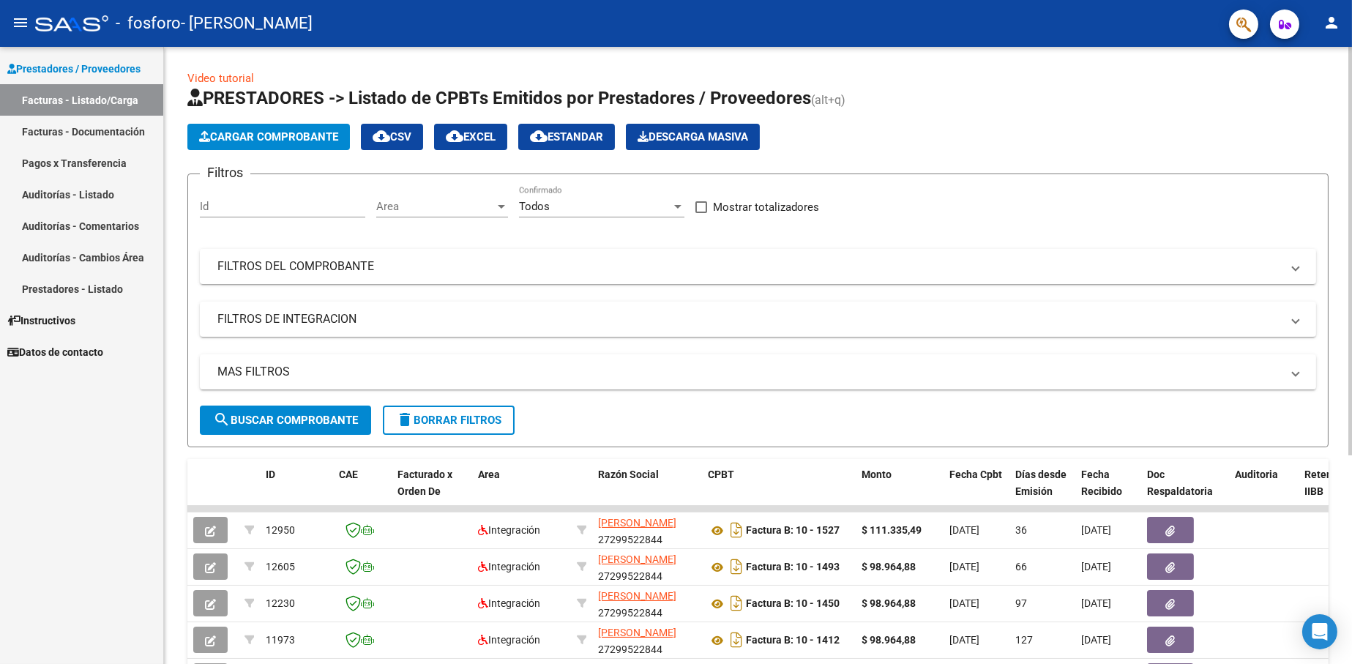
click at [235, 138] on span "Cargar Comprobante" at bounding box center [268, 136] width 139 height 13
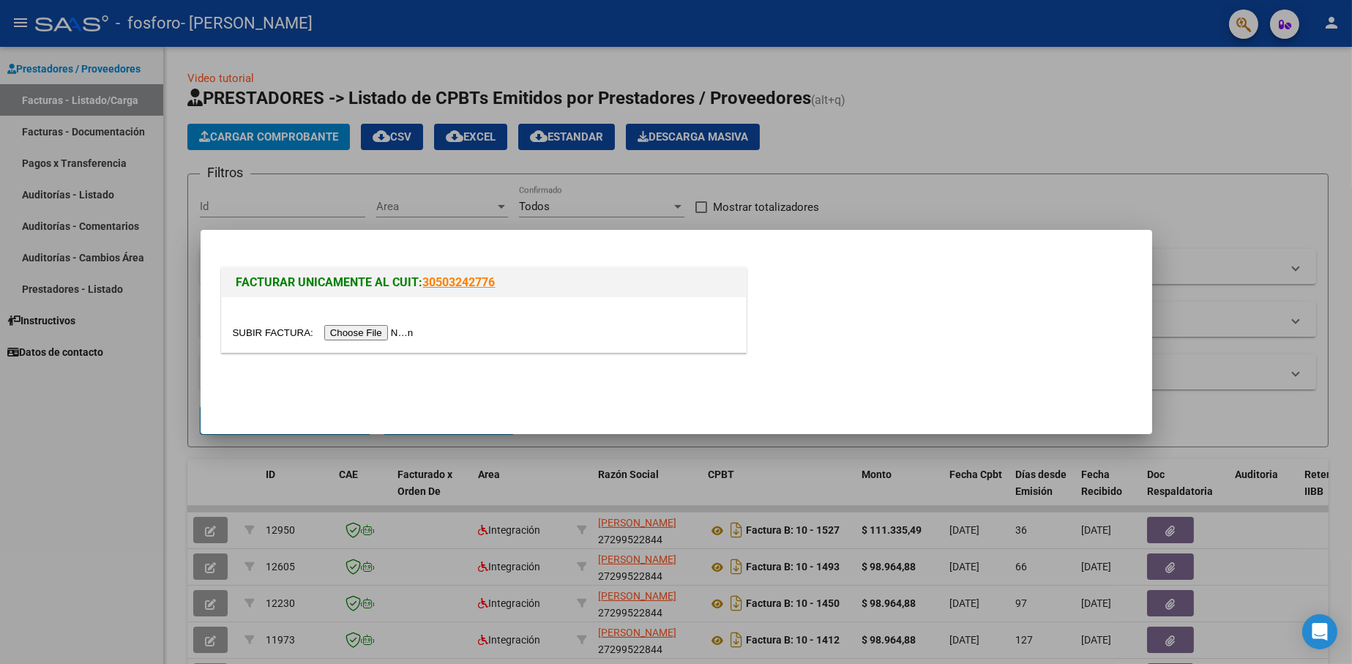
click at [382, 329] on input "file" at bounding box center [325, 332] width 185 height 15
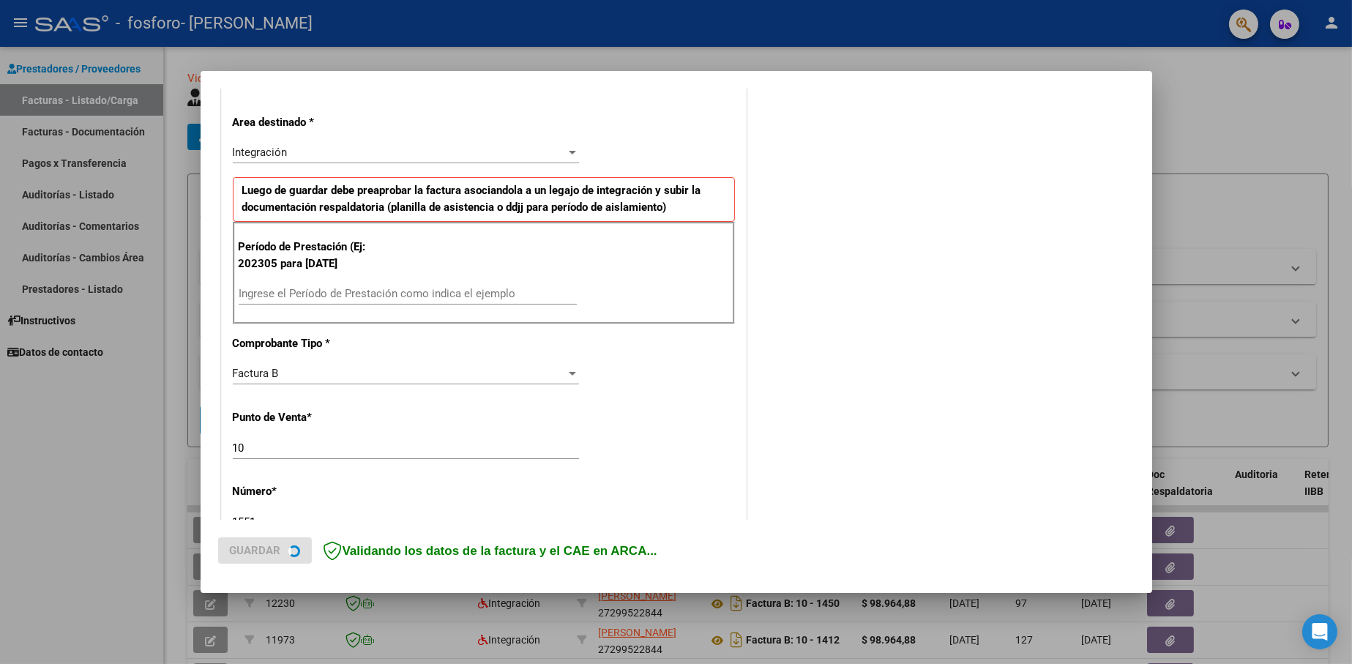
scroll to position [293, 0]
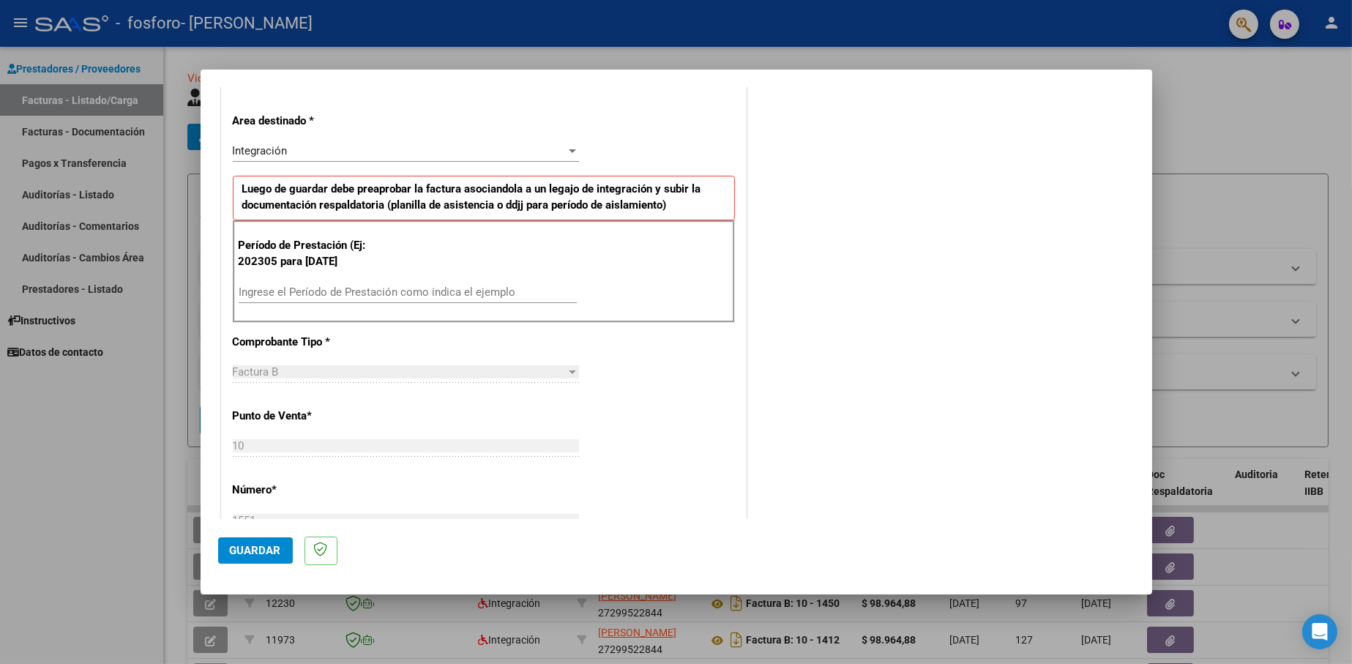
click at [348, 296] on input "Ingrese el Período de Prestación como indica el ejemplo" at bounding box center [408, 291] width 338 height 13
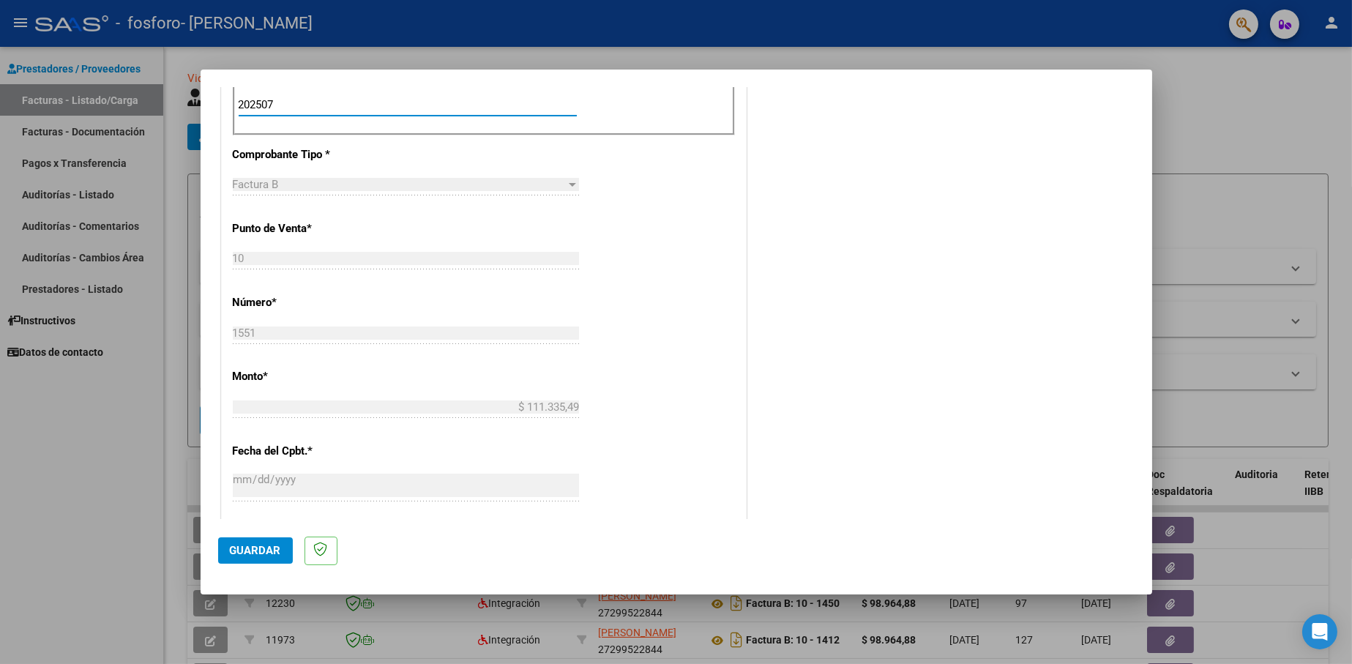
scroll to position [512, 0]
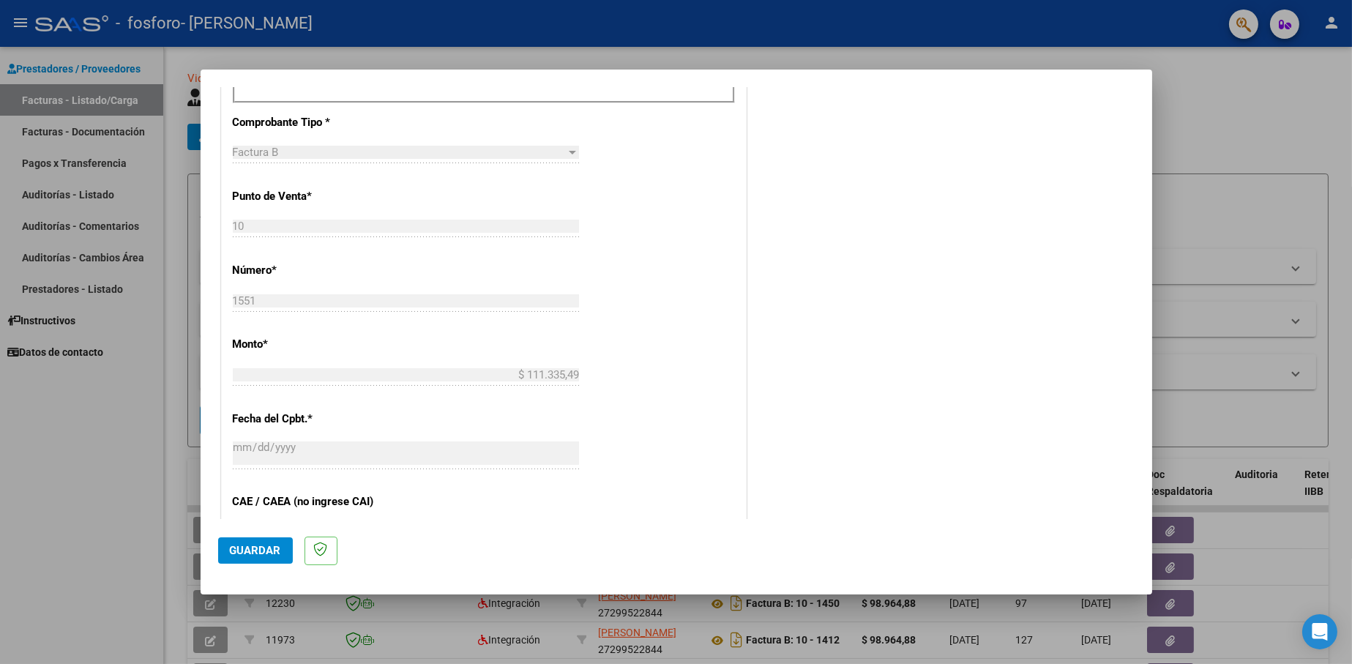
type input "202507"
click at [277, 550] on span "Guardar" at bounding box center [255, 550] width 51 height 13
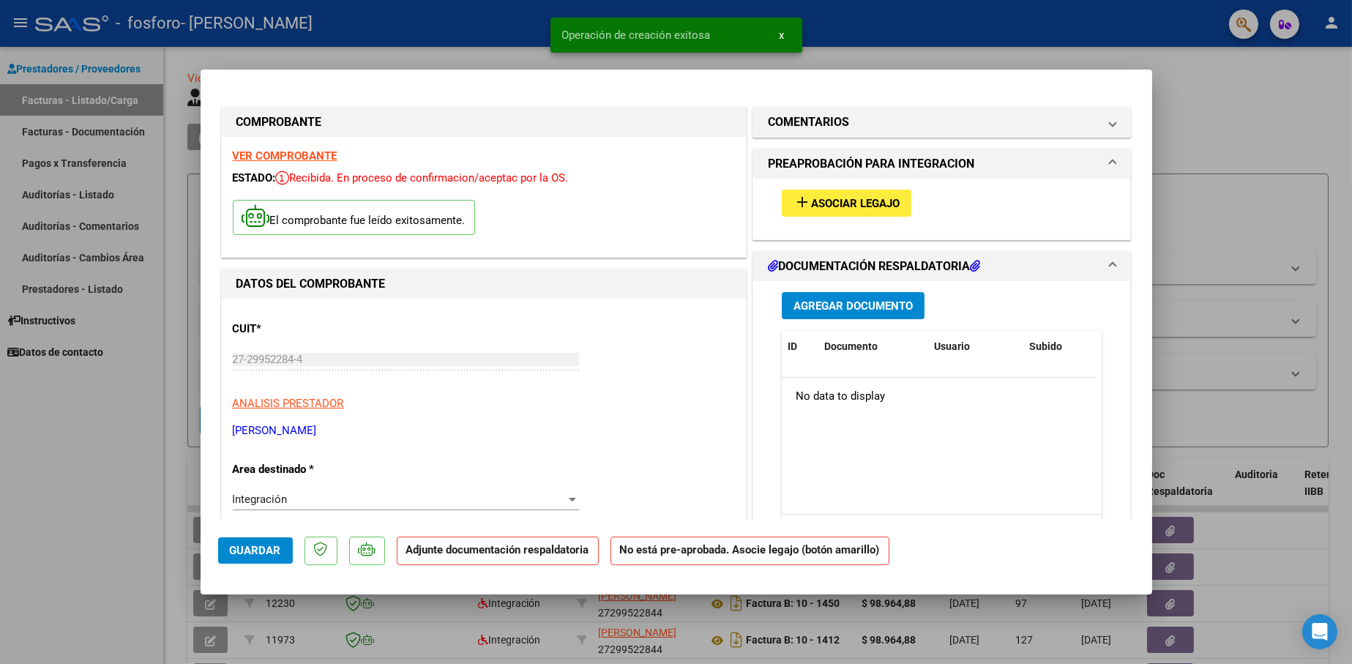
click at [877, 194] on button "add Asociar Legajo" at bounding box center [847, 203] width 130 height 27
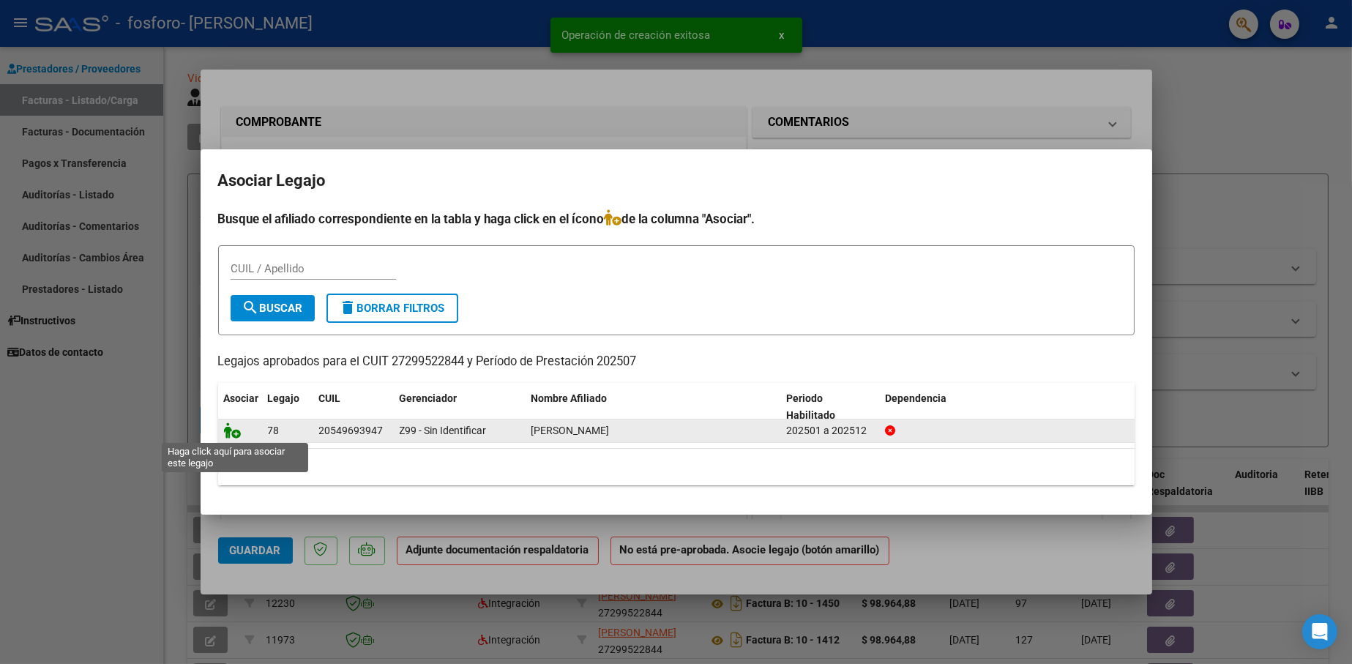
click at [235, 435] on icon at bounding box center [233, 430] width 18 height 16
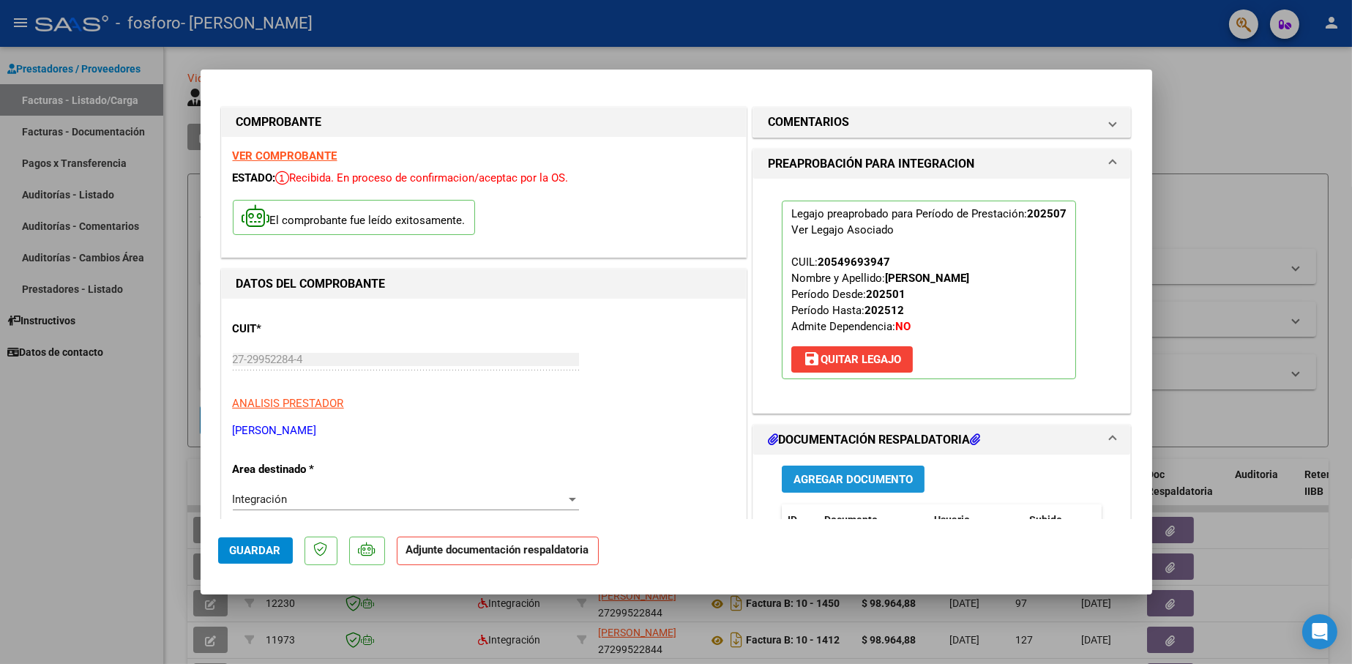
click at [859, 481] on span "Agregar Documento" at bounding box center [852, 479] width 119 height 13
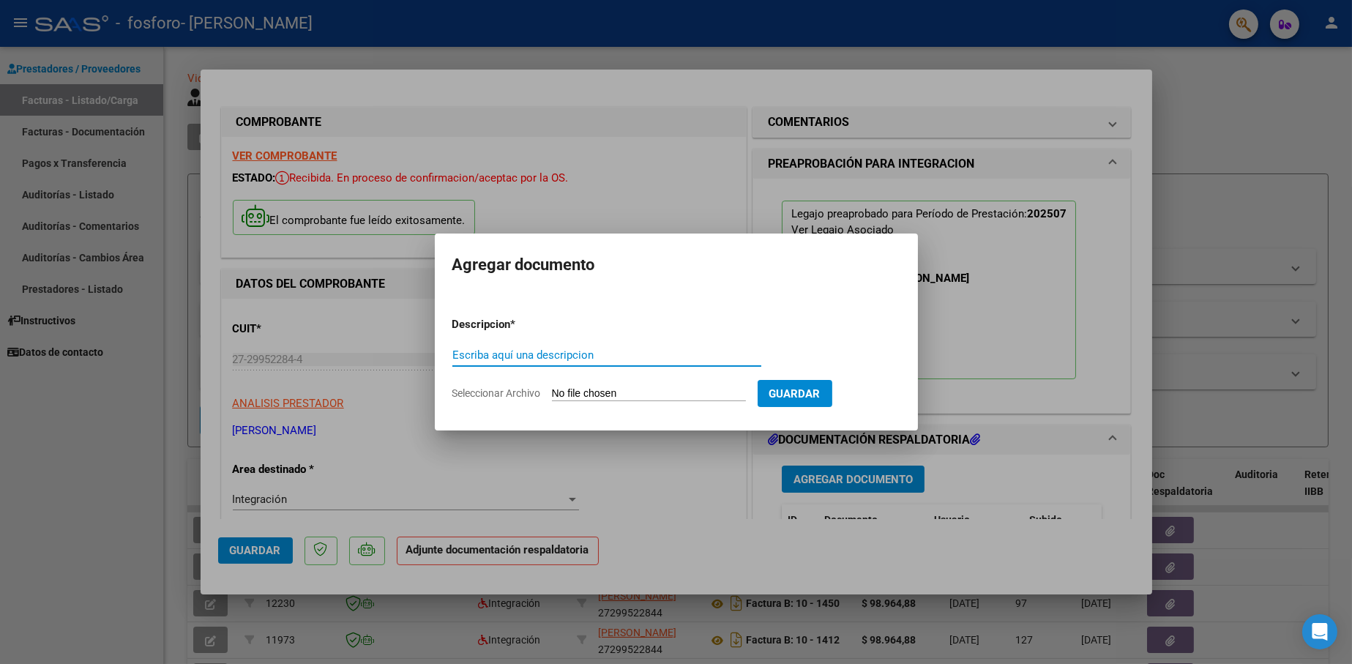
click at [540, 355] on input "Escriba aquí una descripcion" at bounding box center [606, 354] width 309 height 13
type input "Planilla de Asistencia"
click at [589, 391] on input "Seleccionar Archivo" at bounding box center [649, 394] width 194 height 14
type input "C:\fakepath\PA [PERSON_NAME] TO [DATE].pdf"
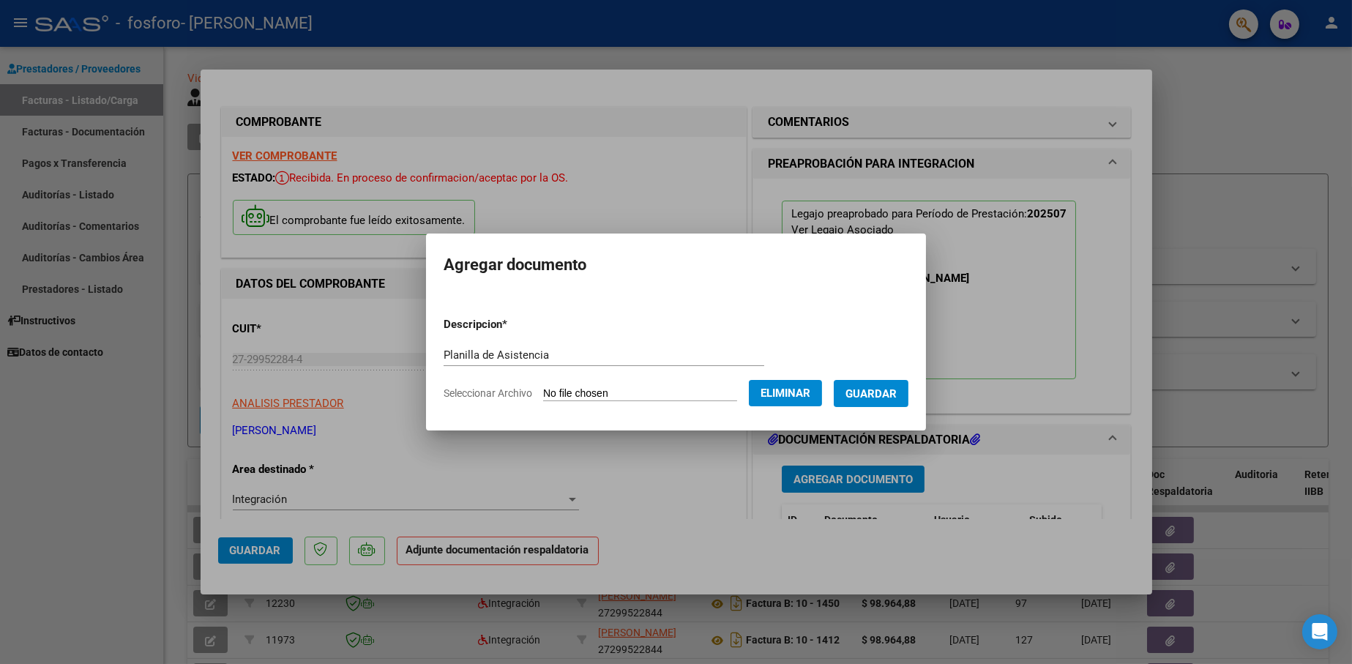
click at [874, 394] on span "Guardar" at bounding box center [870, 393] width 51 height 13
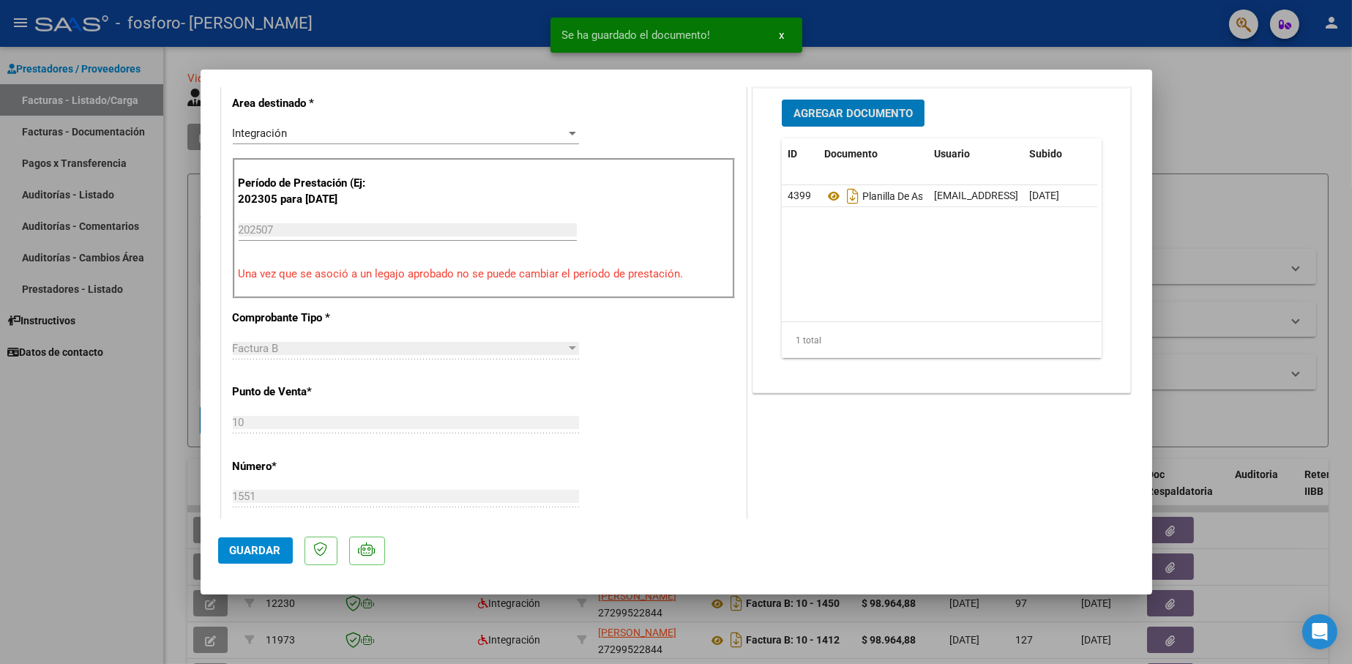
scroll to position [732, 0]
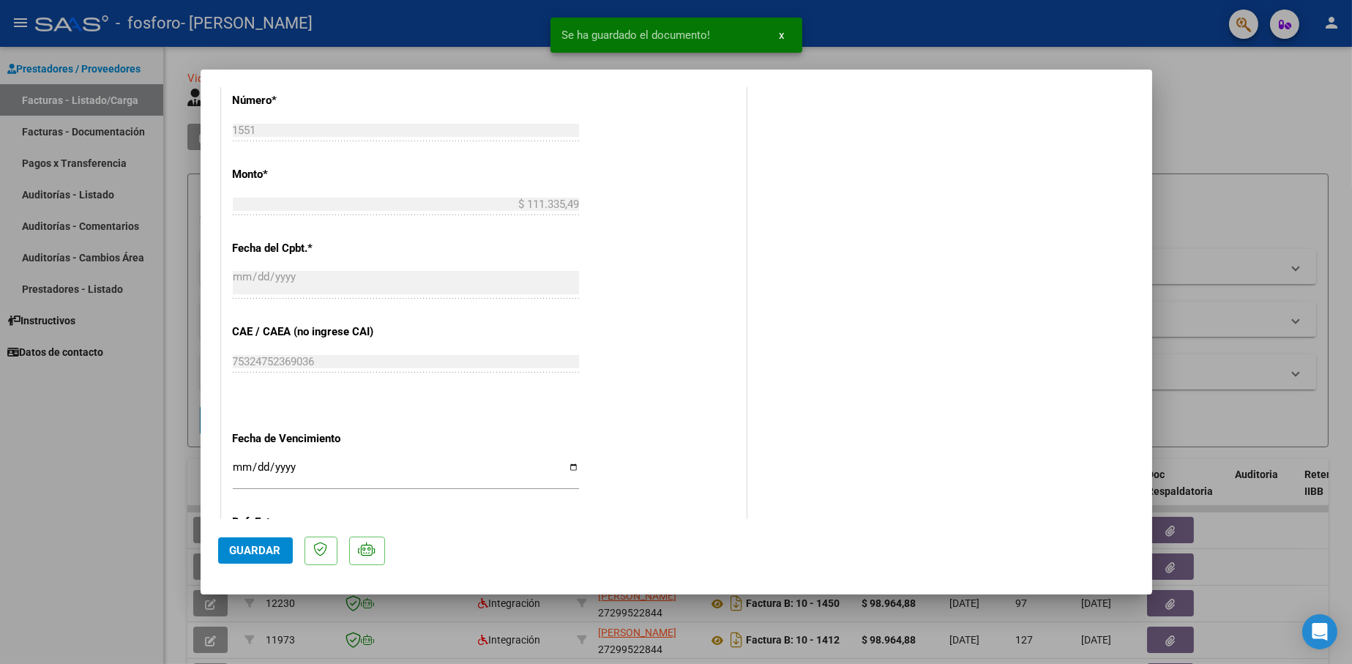
click at [274, 544] on span "Guardar" at bounding box center [255, 550] width 51 height 13
click at [172, 60] on div at bounding box center [676, 332] width 1352 height 664
type input "$ 0,00"
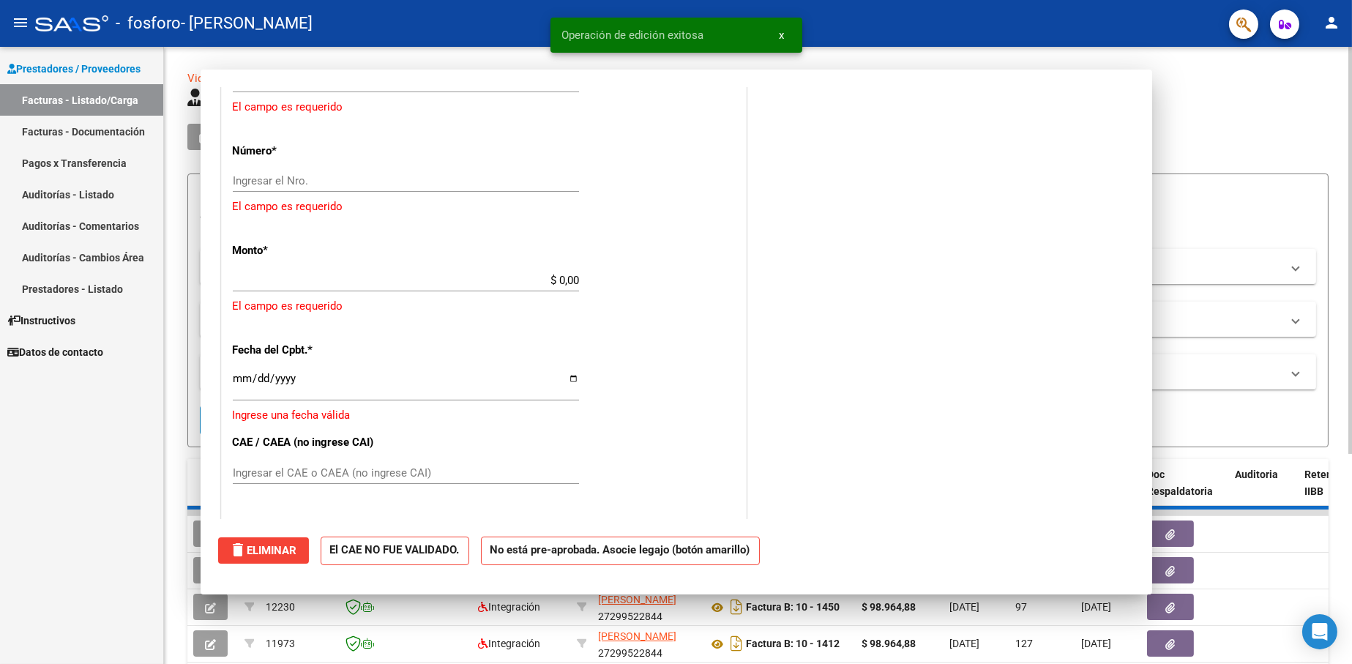
scroll to position [0, 0]
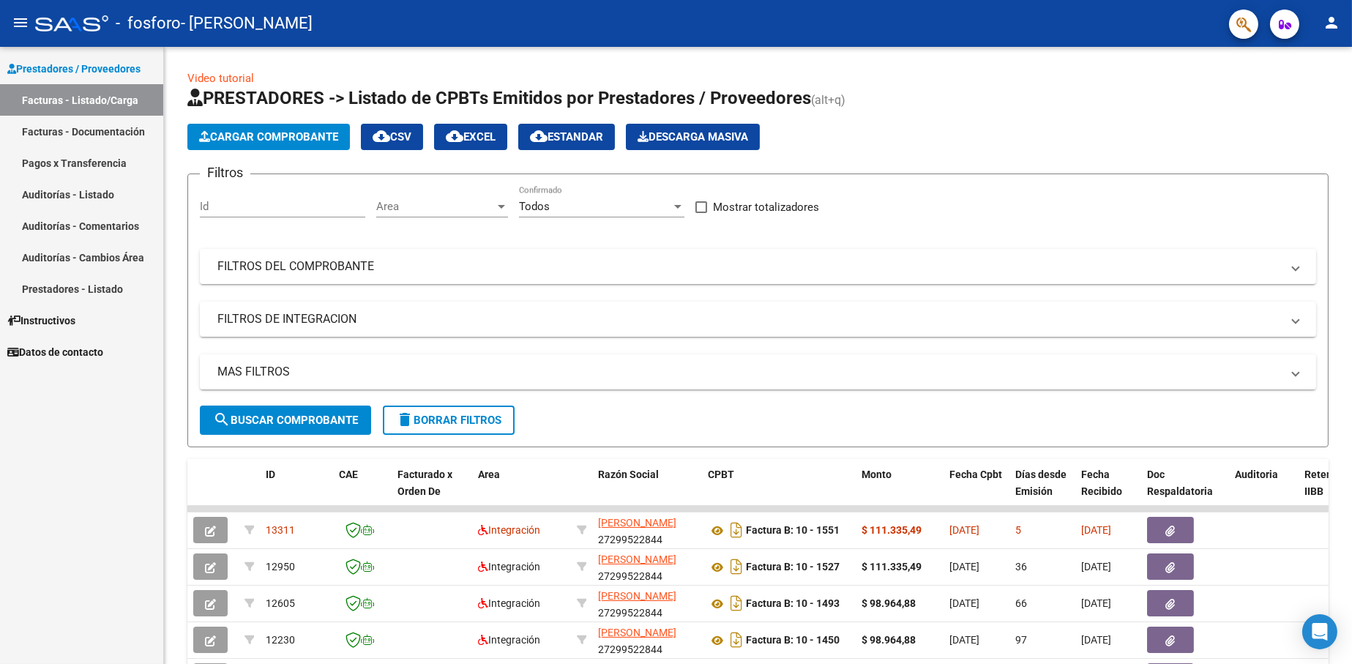
click at [1333, 17] on mat-icon "person" at bounding box center [1331, 23] width 18 height 18
click at [1305, 94] on button "exit_to_app Salir" at bounding box center [1301, 96] width 89 height 35
